Goal: Transaction & Acquisition: Purchase product/service

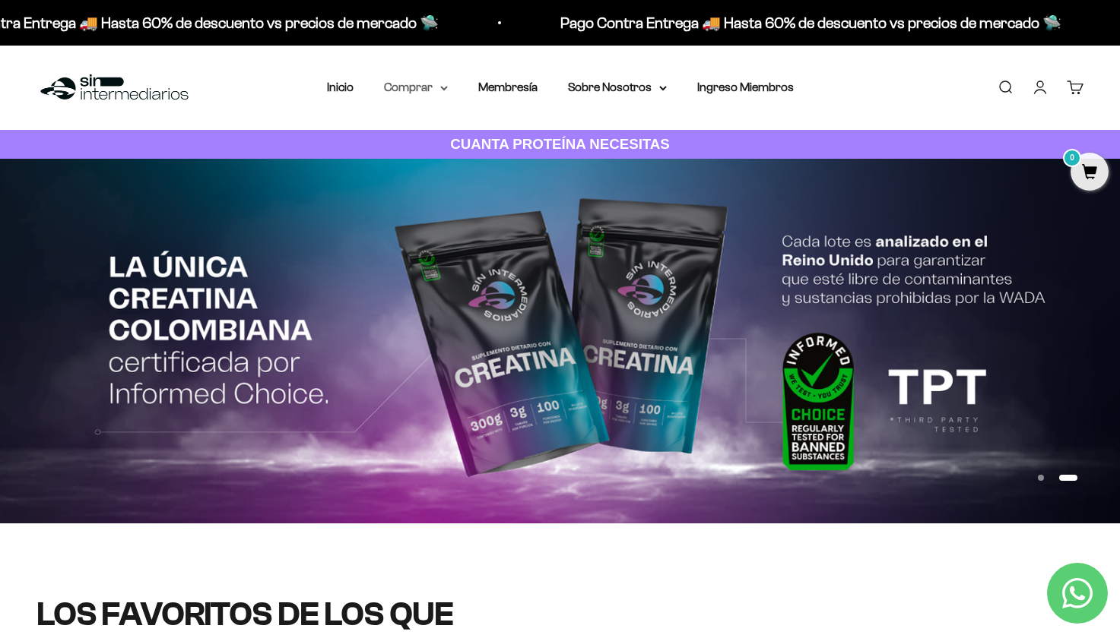
click at [442, 87] on icon at bounding box center [444, 88] width 8 height 5
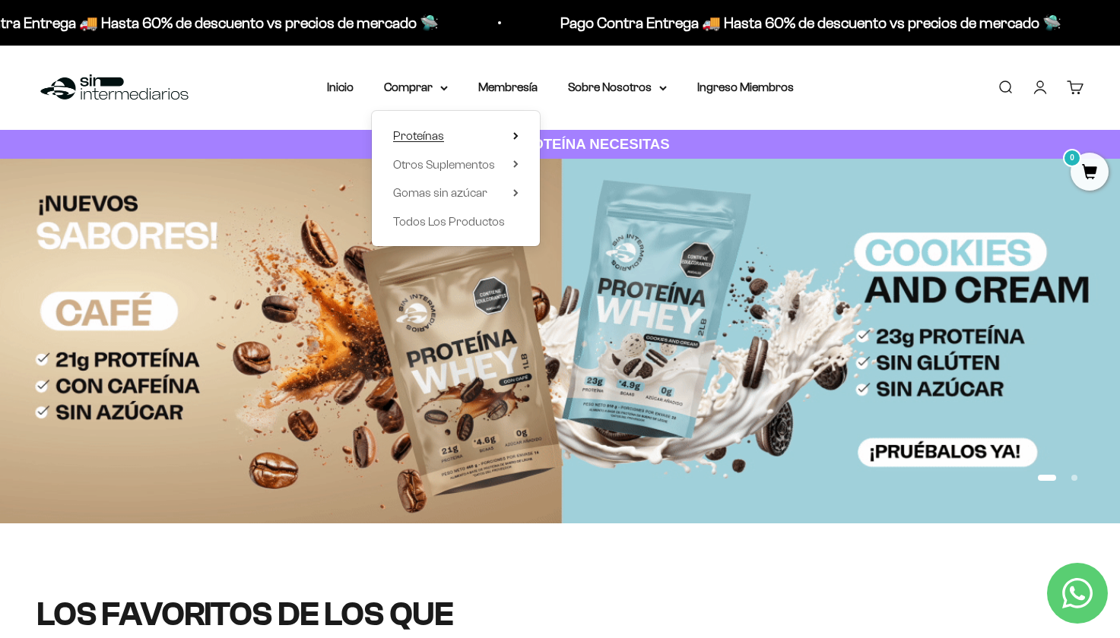
click at [515, 137] on icon at bounding box center [515, 136] width 3 height 6
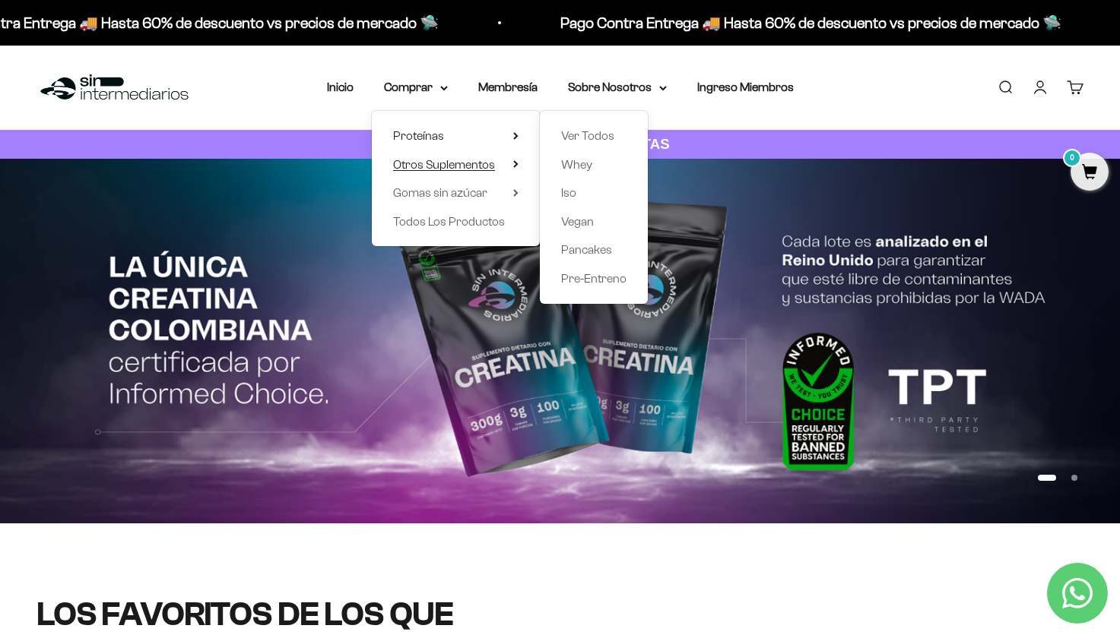
click at [514, 163] on icon at bounding box center [515, 164] width 5 height 8
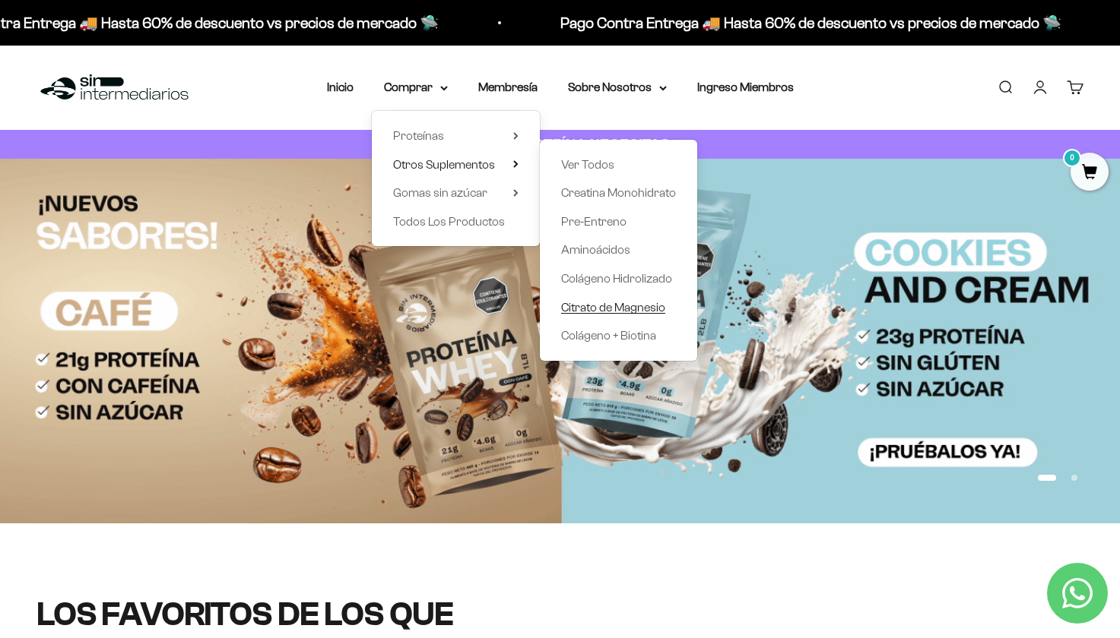
click at [635, 306] on span "Citrato de Magnesio" at bounding box center [613, 307] width 104 height 13
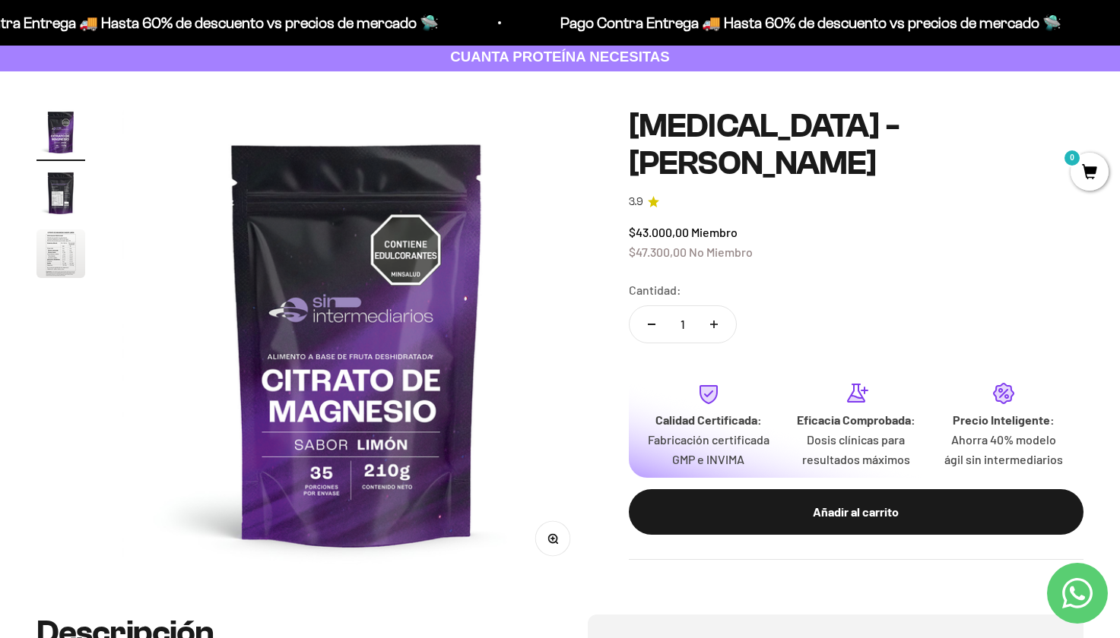
scroll to position [88, 0]
